Goal: Find specific page/section: Find specific page/section

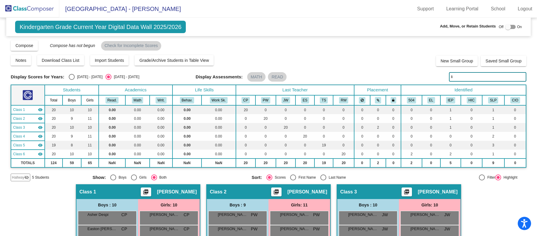
type input "l"
type input "sriya"
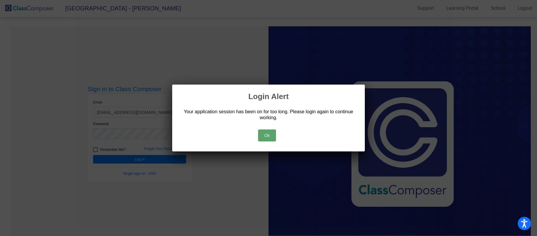
click at [271, 139] on button "Ok" at bounding box center [267, 136] width 18 height 12
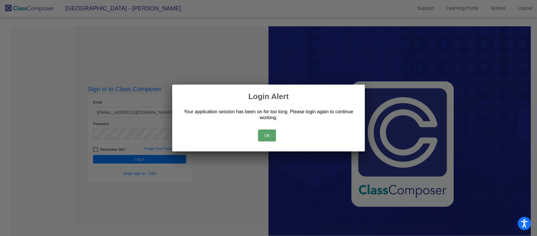
click at [263, 136] on button "Ok" at bounding box center [267, 136] width 18 height 12
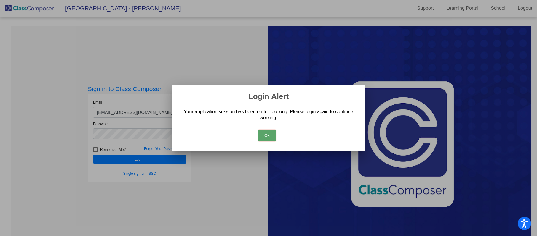
click at [263, 135] on button "Ok" at bounding box center [267, 136] width 18 height 12
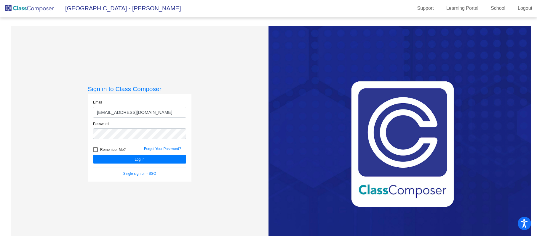
scroll to position [0, 0]
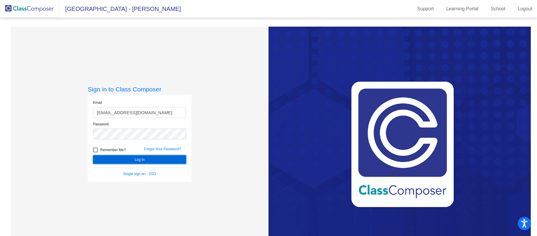
click at [174, 157] on button "Log In" at bounding box center [139, 160] width 93 height 9
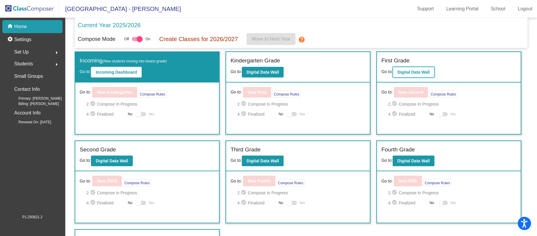
click at [413, 76] on button "Digital Data Wall" at bounding box center [414, 72] width 42 height 11
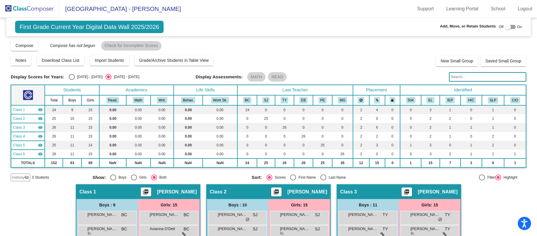
click at [449, 78] on input "text" at bounding box center [487, 76] width 77 height 9
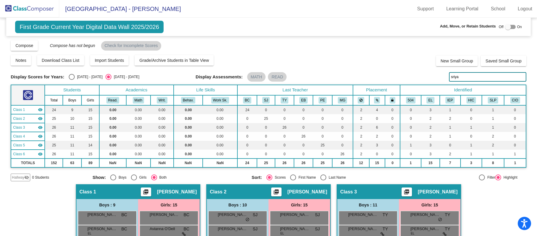
type input "sriya"
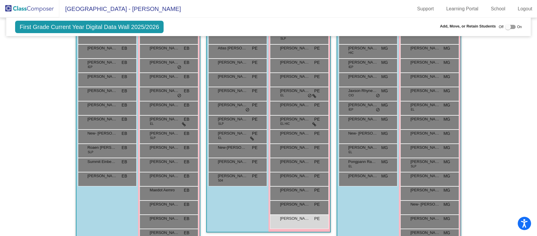
scroll to position [446, 0]
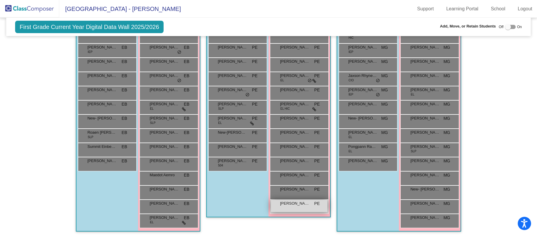
click at [306, 204] on span "[PERSON_NAME]" at bounding box center [295, 204] width 30 height 6
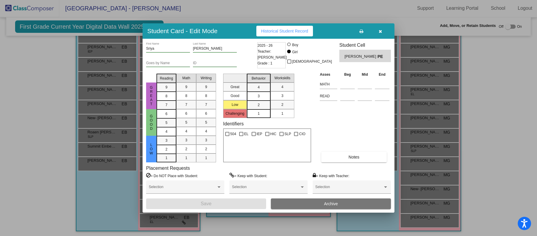
click at [379, 33] on icon "button" at bounding box center [380, 31] width 3 height 4
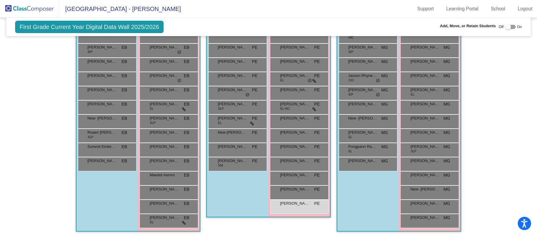
scroll to position [0, 0]
click at [303, 207] on div "[PERSON_NAME] PE lock do_not_disturb_alt" at bounding box center [299, 206] width 57 height 12
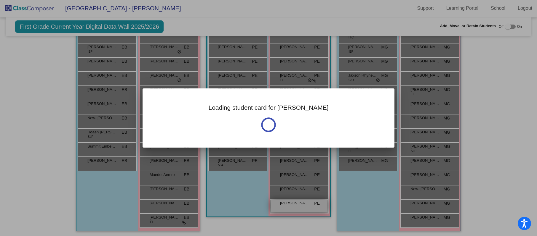
click at [303, 207] on div at bounding box center [268, 118] width 537 height 236
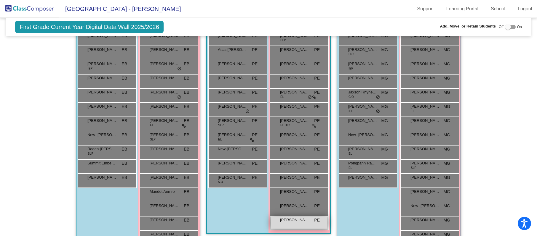
scroll to position [440, 0]
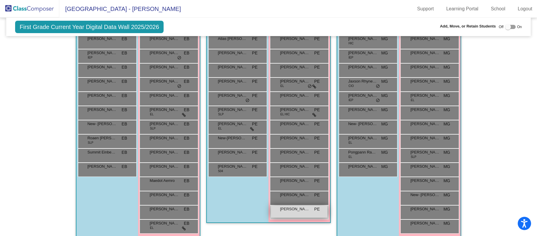
click at [300, 209] on span "[PERSON_NAME]" at bounding box center [295, 210] width 30 height 6
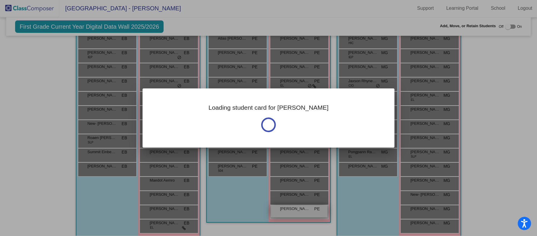
scroll to position [0, 0]
click at [300, 209] on div at bounding box center [268, 118] width 537 height 236
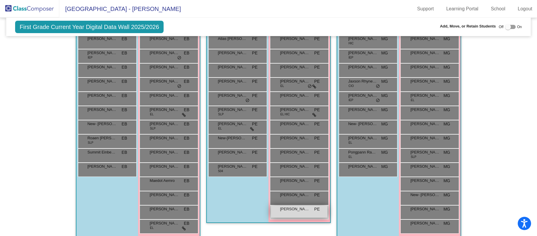
scroll to position [0, 0]
click at [300, 209] on span "[PERSON_NAME]" at bounding box center [295, 210] width 30 height 6
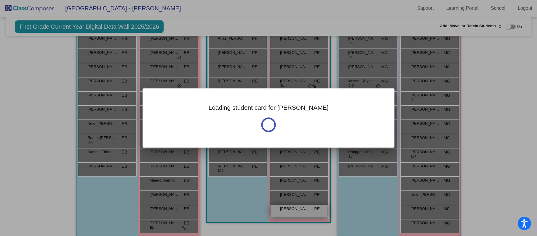
scroll to position [0, 0]
click at [300, 209] on div at bounding box center [268, 118] width 537 height 236
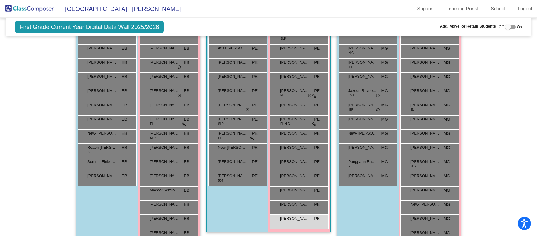
scroll to position [446, 0]
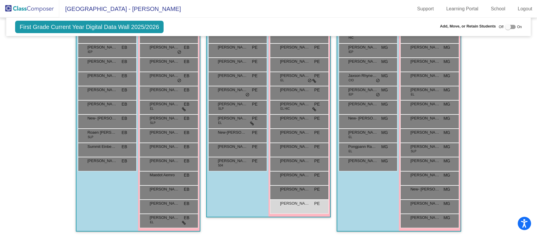
click at [324, 212] on div "[PERSON_NAME] PE lock do_not_disturb_alt" at bounding box center [299, 207] width 59 height 14
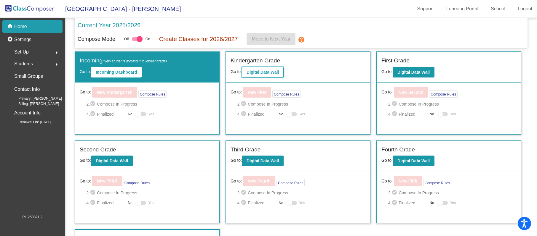
click at [279, 76] on button "Digital Data Wall" at bounding box center [263, 72] width 42 height 11
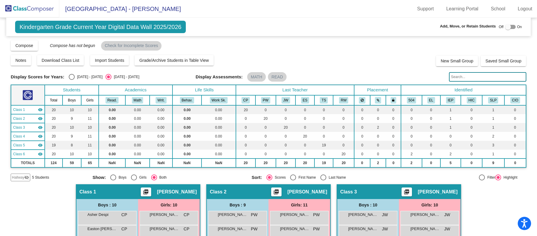
click at [508, 72] on input "text" at bounding box center [487, 76] width 77 height 9
type input "lidstrom"
